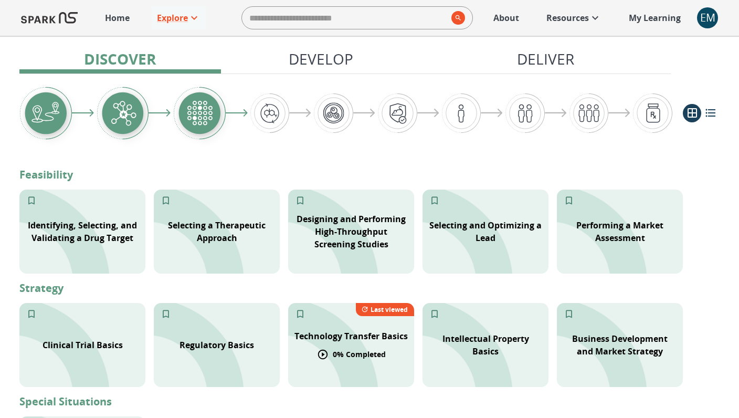
scroll to position [298, 0]
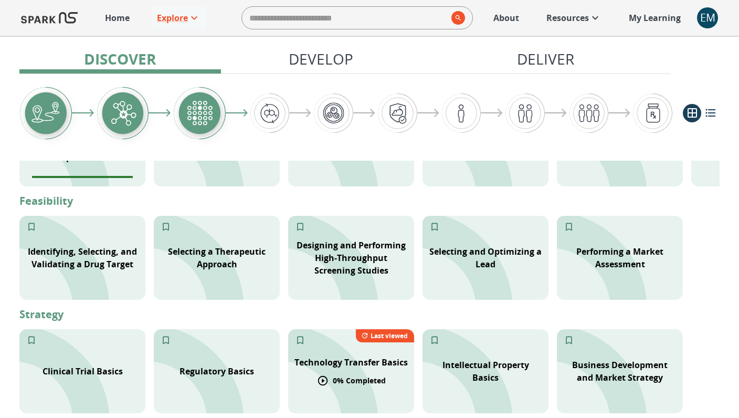
click at [321, 385] on icon at bounding box center [323, 381] width 12 height 12
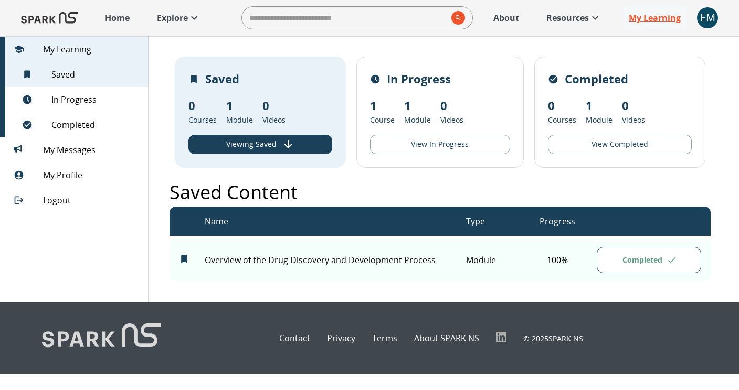
click at [643, 19] on p "My Learning" at bounding box center [655, 18] width 52 height 13
click at [122, 14] on p "Home" at bounding box center [117, 18] width 25 height 13
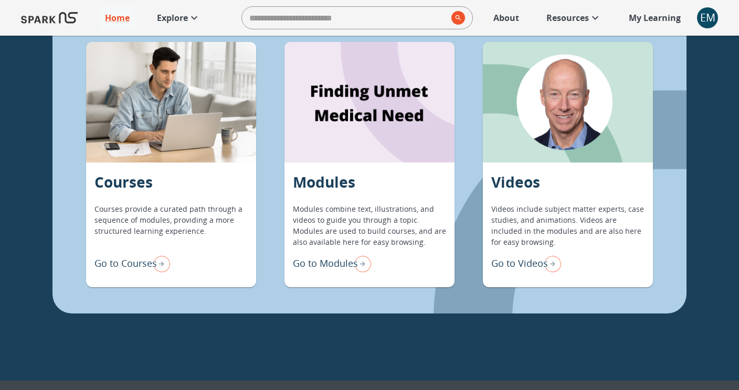
scroll to position [836, 0]
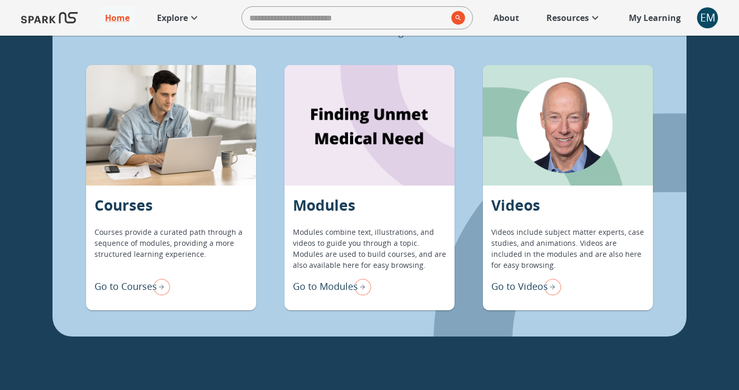
click at [316, 287] on p "Go to Modules" at bounding box center [325, 287] width 65 height 14
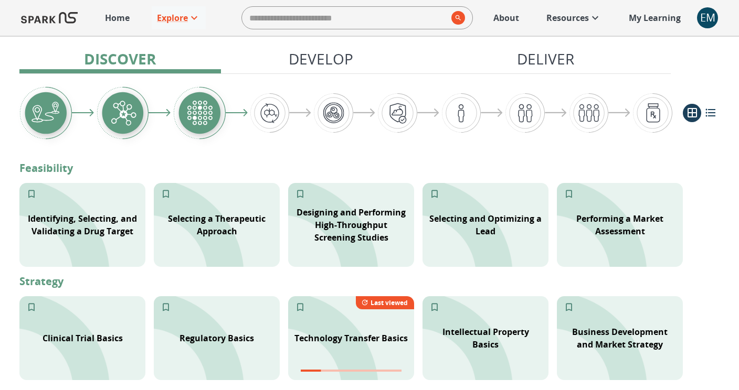
scroll to position [331, 0]
click at [321, 352] on icon at bounding box center [319, 347] width 9 height 9
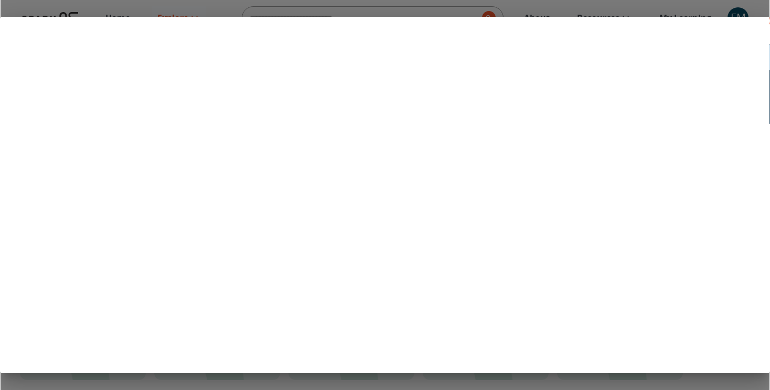
scroll to position [319, 0]
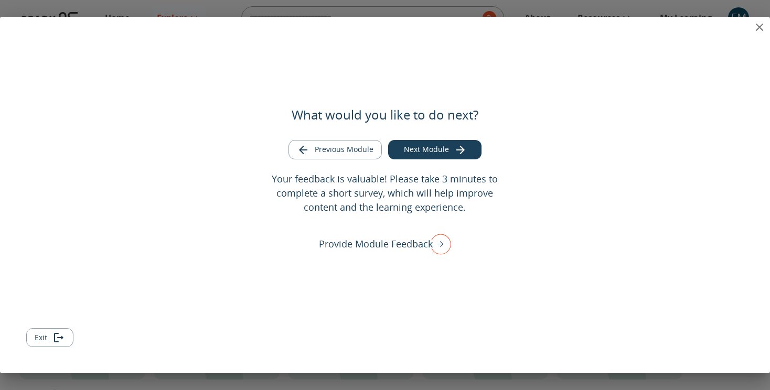
click at [450, 151] on button "Next Module" at bounding box center [434, 149] width 93 height 19
